Goal: Navigation & Orientation: Find specific page/section

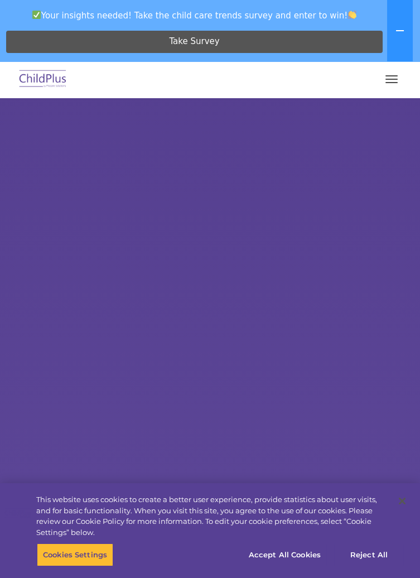
select select "MEDIUM"
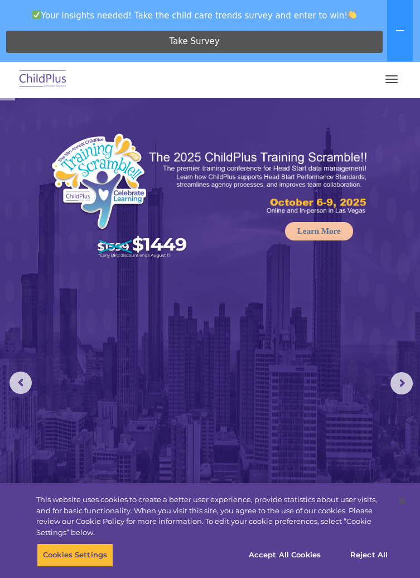
click at [44, 87] on img at bounding box center [43, 79] width 52 height 26
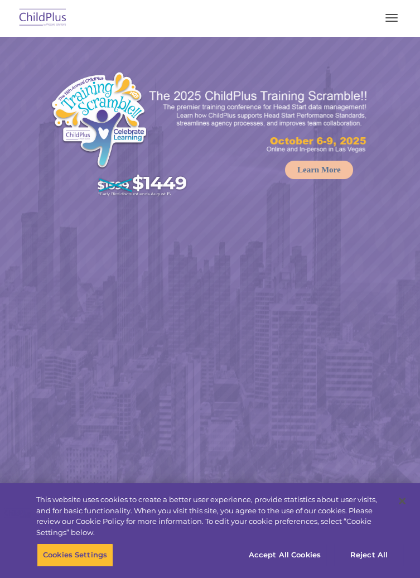
select select "MEDIUM"
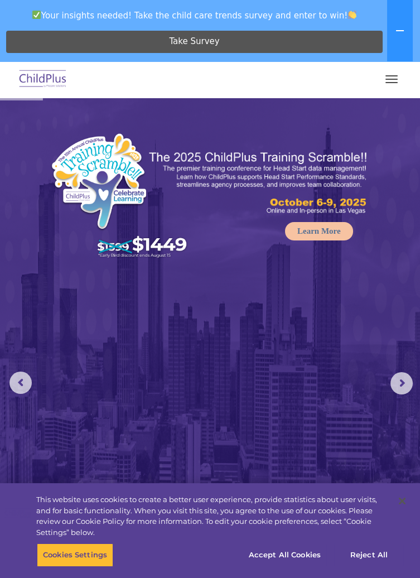
click at [394, 77] on button "button" at bounding box center [391, 79] width 23 height 18
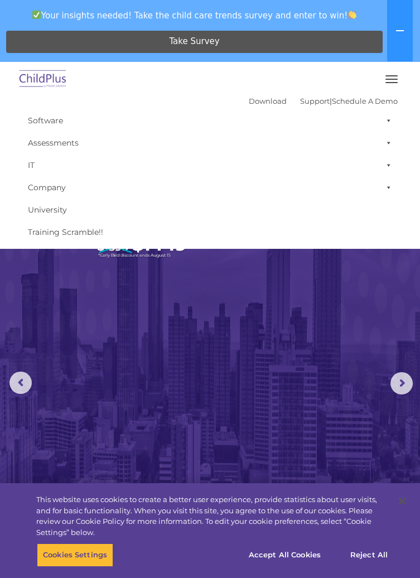
click at [398, 80] on button "button" at bounding box center [391, 79] width 23 height 18
